Goal: Task Accomplishment & Management: Manage account settings

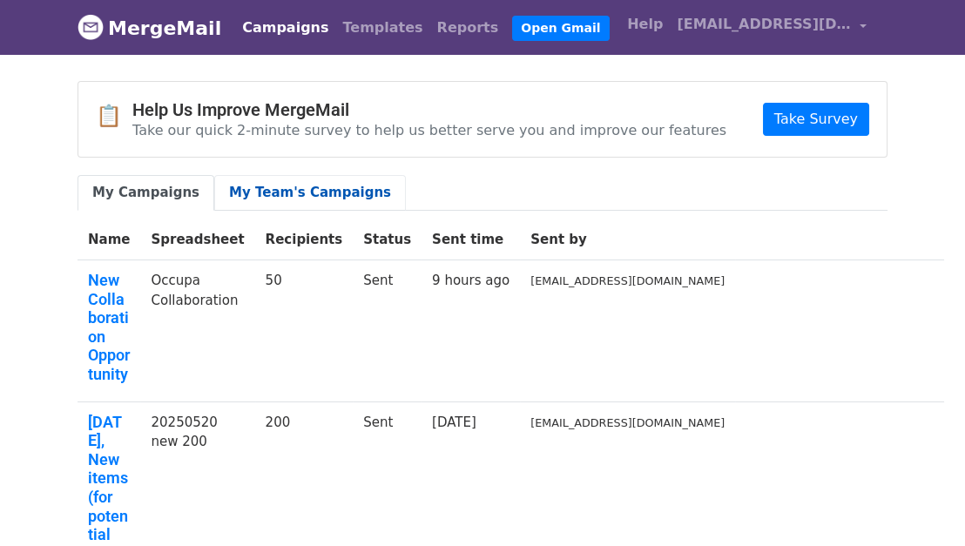
click at [344, 193] on link "My Team's Campaigns" at bounding box center [310, 193] width 192 height 36
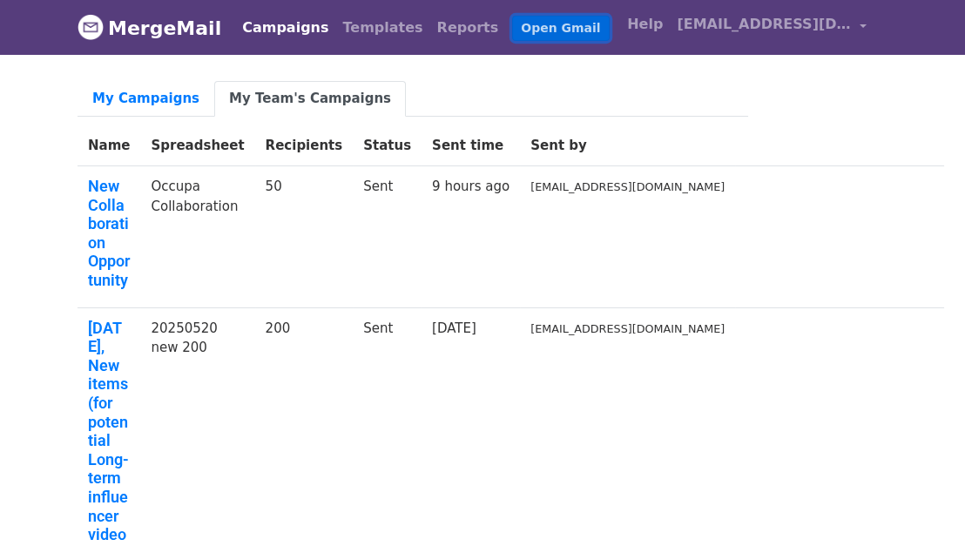
click at [527, 26] on link "Open Gmail" at bounding box center [560, 28] width 97 height 25
click at [838, 20] on span "[EMAIL_ADDRESS][DOMAIN_NAME]" at bounding box center [764, 24] width 174 height 21
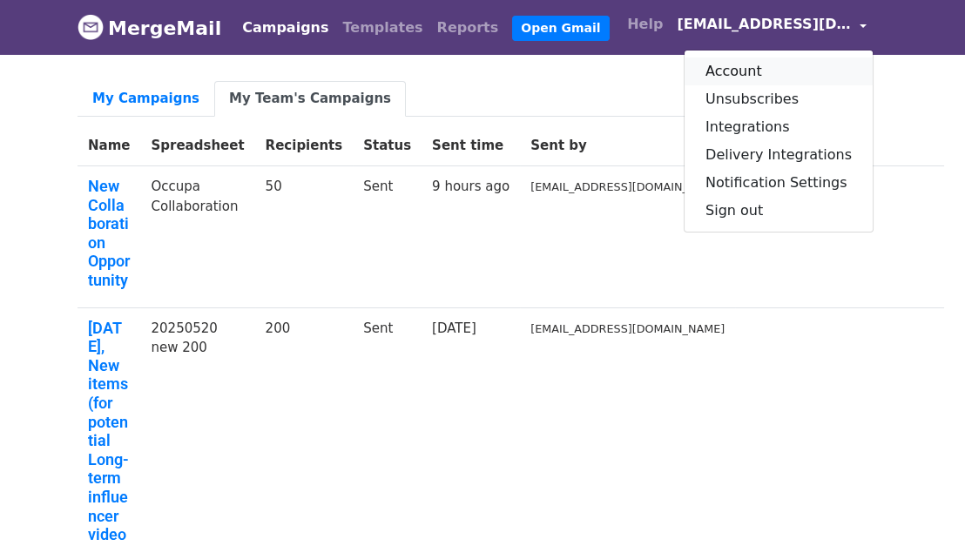
click at [805, 72] on link "Account" at bounding box center [779, 71] width 188 height 28
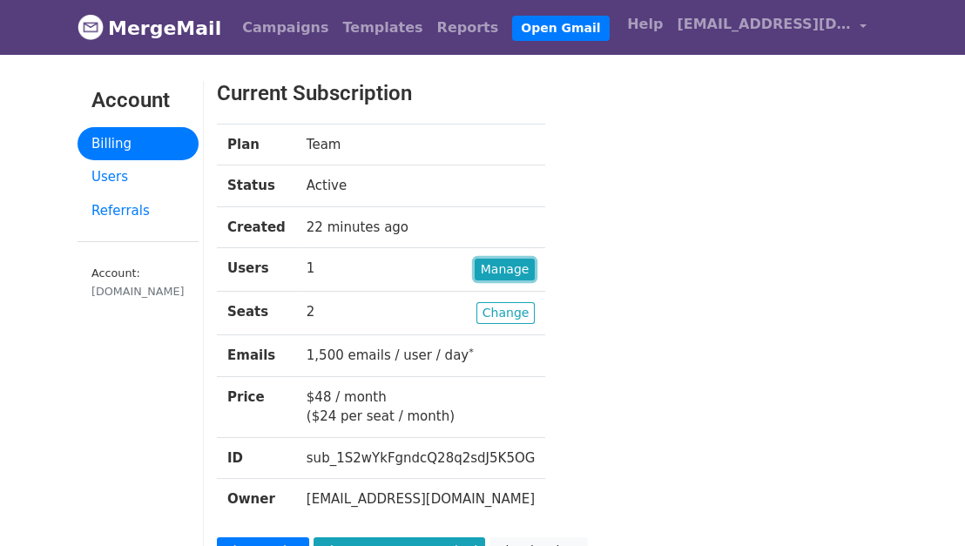
click at [497, 265] on link "Manage" at bounding box center [505, 270] width 61 height 22
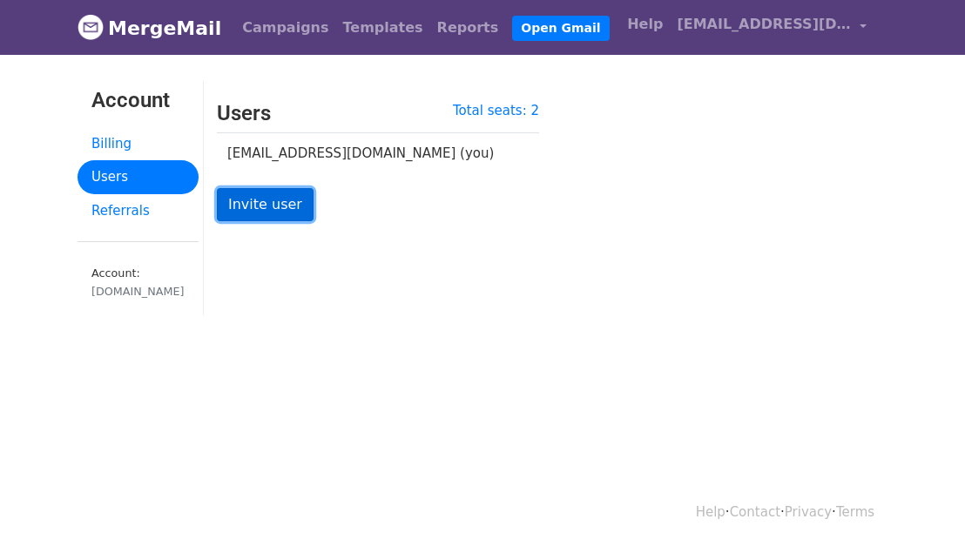
click at [267, 194] on link "Invite user" at bounding box center [265, 204] width 97 height 33
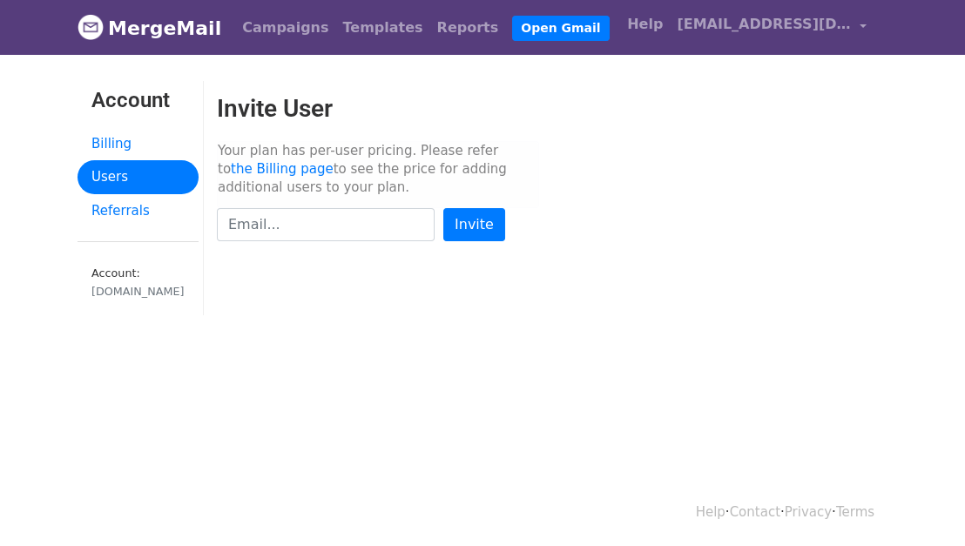
click at [325, 230] on input "text" at bounding box center [326, 224] width 218 height 33
click at [330, 221] on input "text" at bounding box center [326, 224] width 218 height 33
click at [443, 208] on input "Invite" at bounding box center [474, 224] width 62 height 33
type input "[PERSON_NAME]."
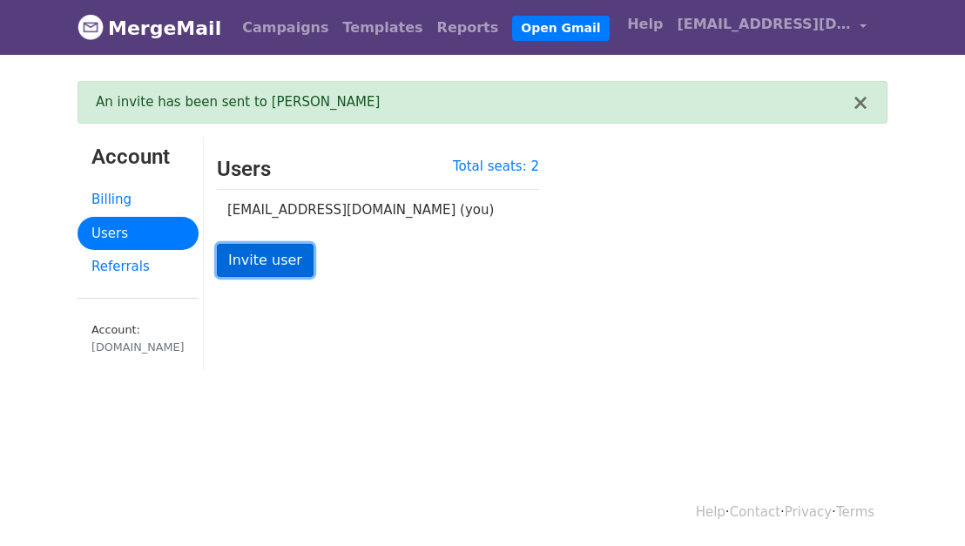
click at [263, 260] on link "Invite user" at bounding box center [265, 260] width 97 height 33
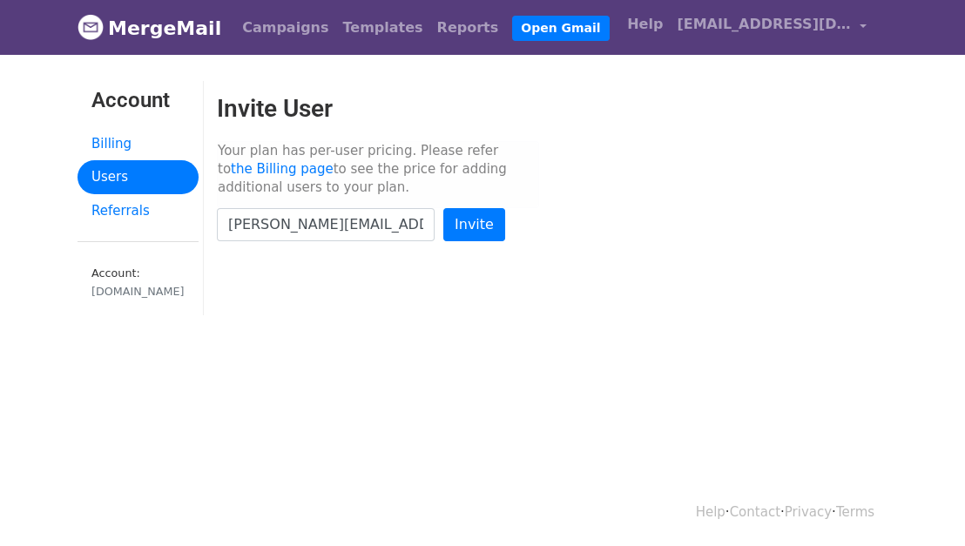
type input "[PERSON_NAME][EMAIL_ADDRESS][DOMAIN_NAME]"
drag, startPoint x: 278, startPoint y: 152, endPoint x: 406, endPoint y: 152, distance: 128.1
click at [406, 152] on p "Your plan has per-user pricing. Please refer to the Billing page to see the pri…" at bounding box center [378, 174] width 322 height 67
click at [477, 153] on p "Your plan has per-user pricing. Please refer to the Billing page to see the pri…" at bounding box center [378, 174] width 322 height 67
click at [482, 225] on input "Invite" at bounding box center [474, 224] width 62 height 33
